Goal: Task Accomplishment & Management: Use online tool/utility

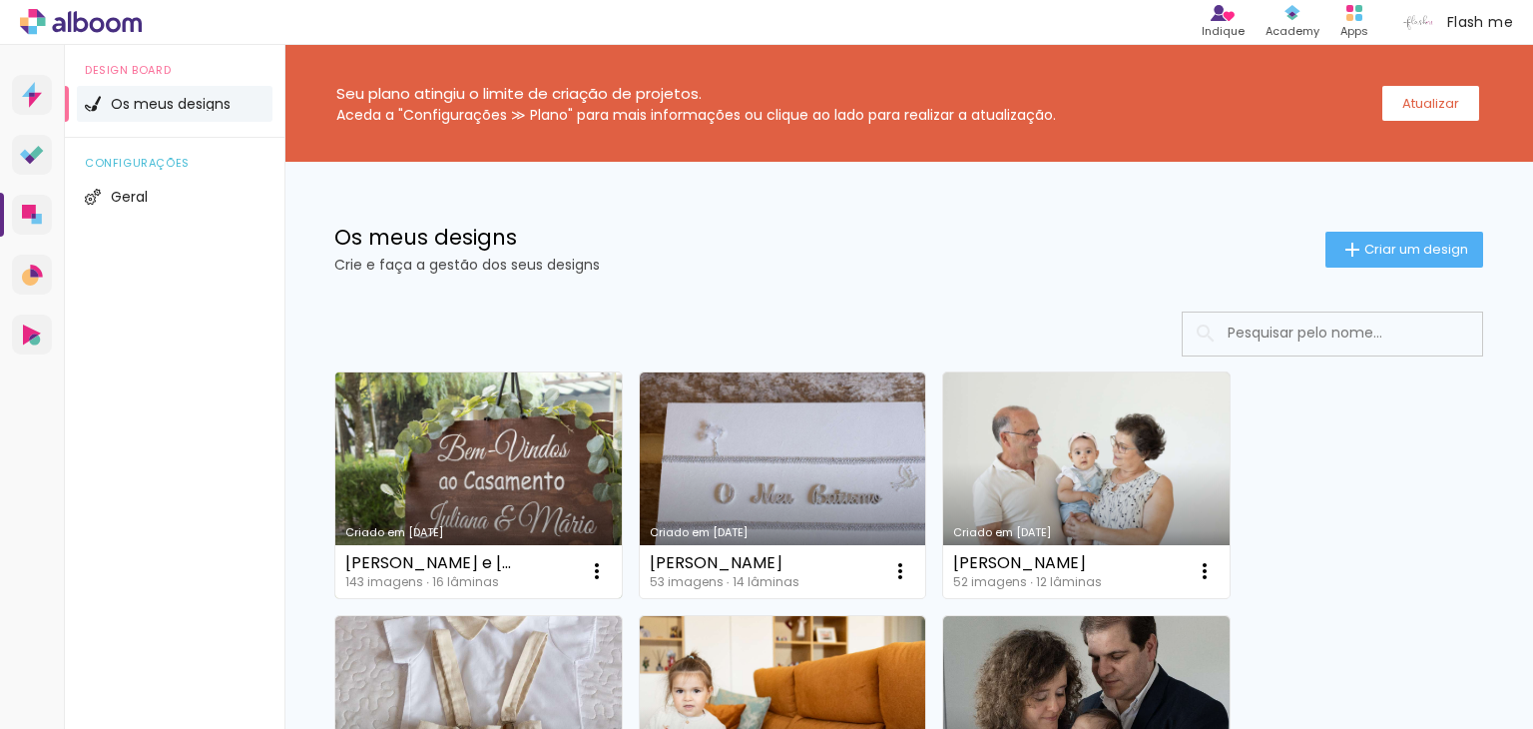
click at [550, 472] on link "Criado em [DATE]" at bounding box center [478, 485] width 287 height 226
